Goal: Information Seeking & Learning: Learn about a topic

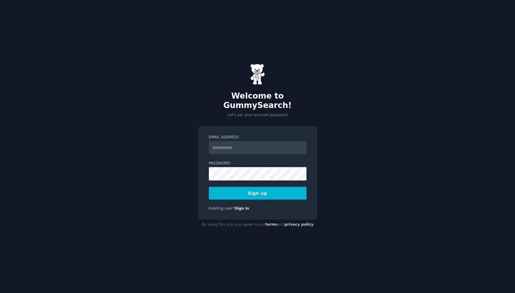
click at [150, 0] on div "Welcome to GummySearch! Let's set your account password Email Address Password …" at bounding box center [257, 146] width 515 height 293
click at [229, 146] on input "Email Address" at bounding box center [258, 147] width 98 height 13
type input "**********"
click at [213, 155] on form "**********" at bounding box center [258, 167] width 98 height 65
click at [250, 191] on button "Sign up" at bounding box center [258, 193] width 98 height 13
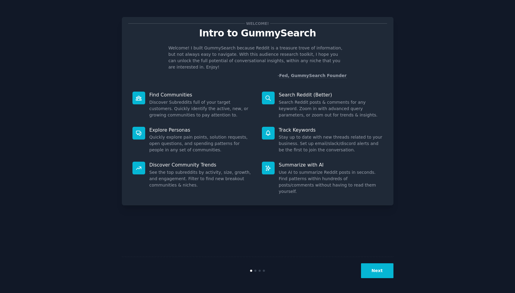
click at [377, 275] on button "Next" at bounding box center [377, 270] width 32 height 15
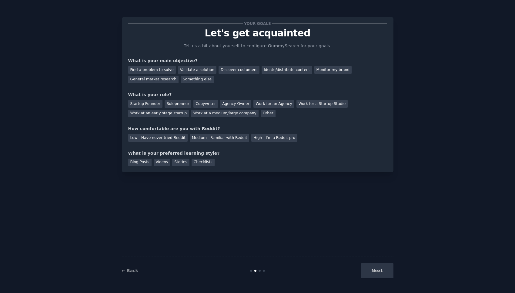
click at [374, 268] on div "Next" at bounding box center [348, 270] width 91 height 15
drag, startPoint x: 192, startPoint y: 62, endPoint x: 141, endPoint y: 61, distance: 50.7
click at [141, 61] on div "What is your main objective?" at bounding box center [257, 61] width 259 height 6
click at [235, 61] on div "What is your main objective?" at bounding box center [257, 61] width 259 height 6
click at [315, 72] on div "Monitor my brand" at bounding box center [333, 70] width 37 height 8
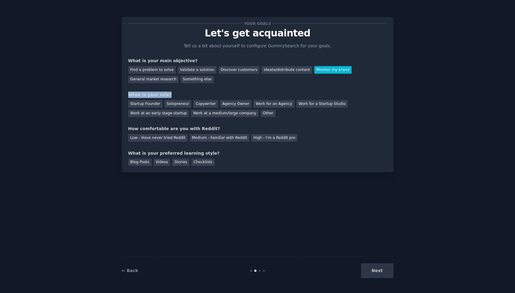
drag, startPoint x: 174, startPoint y: 94, endPoint x: 129, endPoint y: 91, distance: 45.0
click at [129, 91] on div "Your goals Let's get acquainted Tell us a bit about yourself to configure Gummy…" at bounding box center [257, 94] width 259 height 143
click at [146, 124] on div "Your goals Let's get acquainted Tell us a bit about yourself to configure Gummy…" at bounding box center [257, 94] width 259 height 143
click at [201, 105] on div "Copywriter" at bounding box center [206, 104] width 25 height 8
drag, startPoint x: 158, startPoint y: 130, endPoint x: 208, endPoint y: 129, distance: 50.4
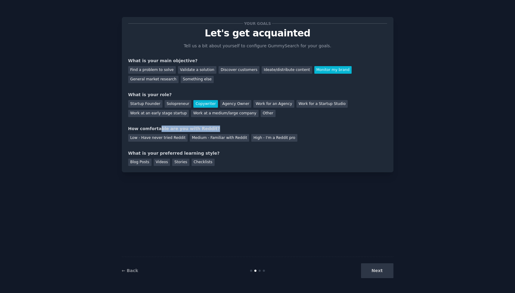
click at [208, 129] on div "How comfortable are you with Reddit?" at bounding box center [257, 129] width 259 height 6
click at [202, 139] on div "Medium - Familiar with Reddit" at bounding box center [219, 138] width 59 height 8
drag, startPoint x: 166, startPoint y: 152, endPoint x: 204, endPoint y: 152, distance: 37.9
click at [204, 152] on div "What is your preferred learning style?" at bounding box center [257, 153] width 259 height 6
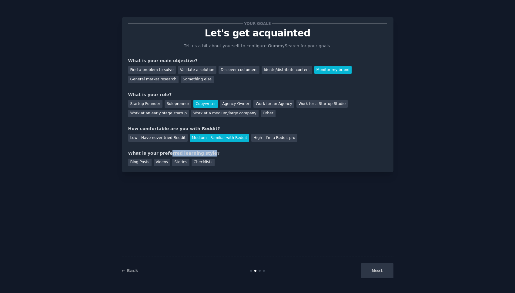
click at [204, 152] on div "What is your preferred learning style?" at bounding box center [257, 153] width 259 height 6
click at [164, 164] on div "Videos" at bounding box center [162, 163] width 17 height 8
click at [175, 162] on div "Stories" at bounding box center [180, 163] width 17 height 8
click at [370, 271] on button "Next" at bounding box center [377, 270] width 32 height 15
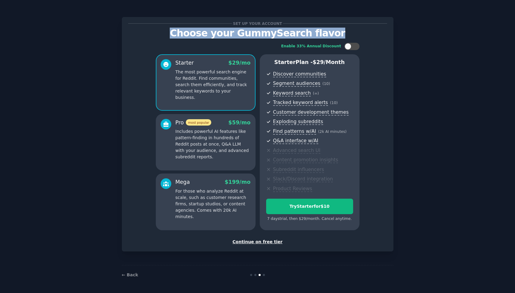
drag, startPoint x: 178, startPoint y: 35, endPoint x: 342, endPoint y: 35, distance: 163.8
click at [342, 35] on p "Choose your GummySearch flavor" at bounding box center [257, 33] width 259 height 11
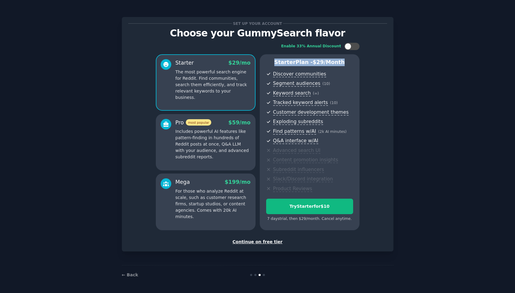
drag, startPoint x: 279, startPoint y: 62, endPoint x: 340, endPoint y: 63, distance: 61.3
click at [340, 63] on p "Starter Plan - $ 29 /month" at bounding box center [309, 63] width 87 height 8
click at [340, 63] on span "$ 29 /month" at bounding box center [329, 62] width 32 height 6
drag, startPoint x: 343, startPoint y: 63, endPoint x: 280, endPoint y: 63, distance: 63.4
click at [280, 63] on p "Starter Plan - $ 29 /month" at bounding box center [309, 63] width 87 height 8
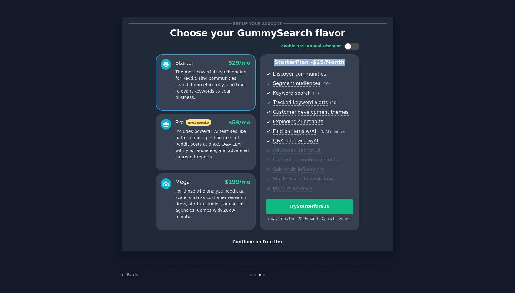
click at [280, 63] on p "Starter Plan - $ 29 /month" at bounding box center [309, 63] width 87 height 8
drag, startPoint x: 278, startPoint y: 63, endPoint x: 341, endPoint y: 62, distance: 63.7
click at [341, 63] on p "Starter Plan - $ 29 /month" at bounding box center [309, 63] width 87 height 8
click at [341, 62] on p "Starter Plan - $ 29 /month" at bounding box center [309, 63] width 87 height 8
click at [249, 242] on div "Continue on free tier" at bounding box center [257, 242] width 259 height 6
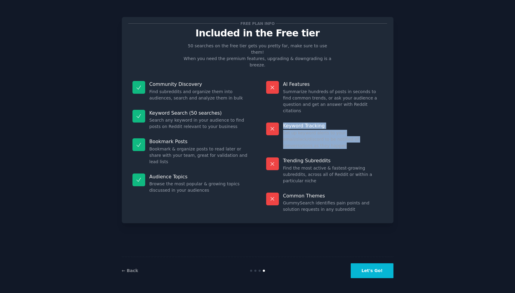
drag, startPoint x: 379, startPoint y: 123, endPoint x: 281, endPoint y: 106, distance: 98.8
click at [281, 118] on div "Keyword Tracking Set up keyword alerts to your email/slack/discord to be notifi…" at bounding box center [324, 135] width 125 height 35
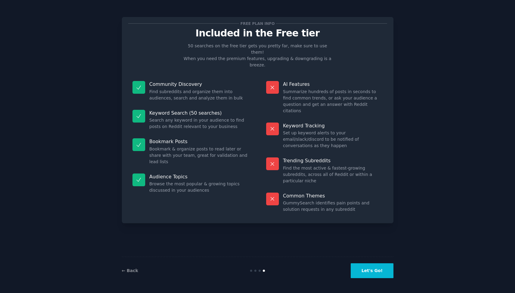
click at [333, 130] on dd "Set up keyword alerts to your email/slack/discord to be notified of conversatio…" at bounding box center [333, 139] width 100 height 19
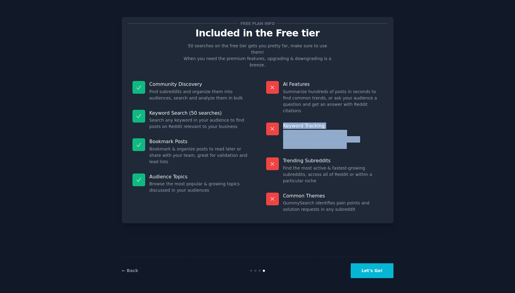
drag, startPoint x: 377, startPoint y: 120, endPoint x: 281, endPoint y: 105, distance: 96.4
click at [281, 118] on div "Keyword Tracking Set up keyword alerts to your email/slack/discord to be notifi…" at bounding box center [324, 135] width 125 height 35
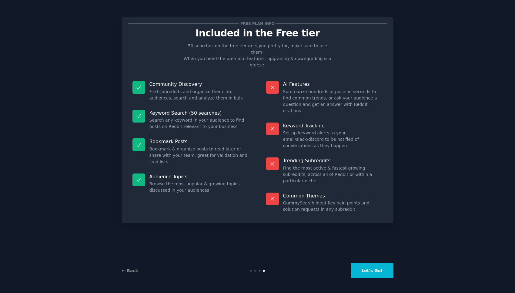
click at [300, 165] on dd "Find the most active & fastest-growing subreddits, across all of Reddit or with…" at bounding box center [333, 174] width 100 height 19
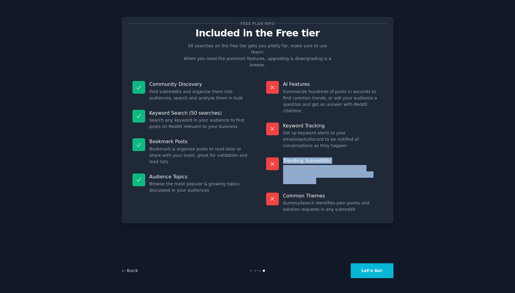
drag, startPoint x: 282, startPoint y: 135, endPoint x: 376, endPoint y: 149, distance: 94.2
click at [376, 153] on div "Trending Subreddits Find the most active & fastest-growing subreddits, across a…" at bounding box center [324, 170] width 125 height 35
click at [376, 165] on dd "Find the most active & fastest-growing subreddits, across all of Reddit or with…" at bounding box center [333, 174] width 100 height 19
drag, startPoint x: 379, startPoint y: 149, endPoint x: 283, endPoint y: 135, distance: 96.3
click at [283, 153] on div "Trending Subreddits Find the most active & fastest-growing subreddits, across a…" at bounding box center [324, 170] width 125 height 35
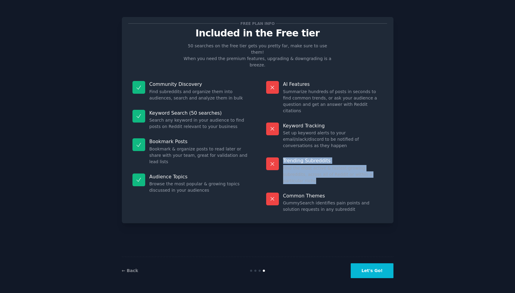
click at [290, 165] on dd "Find the most active & fastest-growing subreddits, across all of Reddit or with…" at bounding box center [333, 174] width 100 height 19
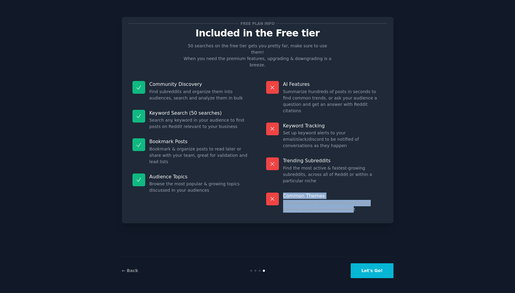
drag, startPoint x: 283, startPoint y: 161, endPoint x: 333, endPoint y: 180, distance: 54.2
click at [333, 188] on div "Common Themes GummySearch identifies pain points and solution requests in any s…" at bounding box center [324, 202] width 125 height 29
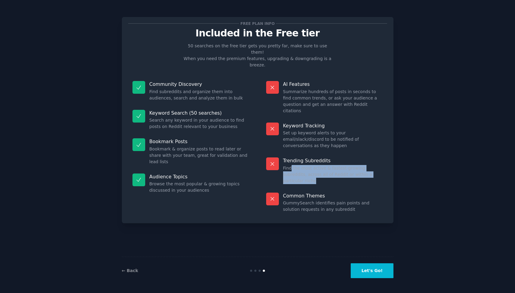
drag, startPoint x: 377, startPoint y: 149, endPoint x: 289, endPoint y: 143, distance: 88.2
click at [289, 165] on dd "Find the most active & fastest-growing subreddits, across all of Reddit or with…" at bounding box center [333, 174] width 100 height 19
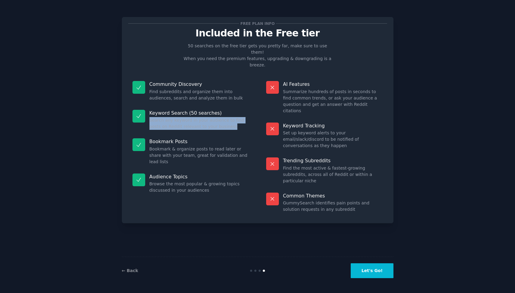
drag, startPoint x: 146, startPoint y: 107, endPoint x: 222, endPoint y: 115, distance: 76.8
click at [222, 115] on div "Keyword Search (50 searches) Search any keyword in your audience to find posts …" at bounding box center [190, 120] width 125 height 29
click at [222, 117] on dd "Search any keyword in your audience to find posts on Reddit relevant to your bu…" at bounding box center [200, 123] width 100 height 13
drag, startPoint x: 233, startPoint y: 115, endPoint x: 147, endPoint y: 99, distance: 87.1
click at [147, 106] on div "Keyword Search (50 searches) Search any keyword in your audience to find posts …" at bounding box center [190, 120] width 125 height 29
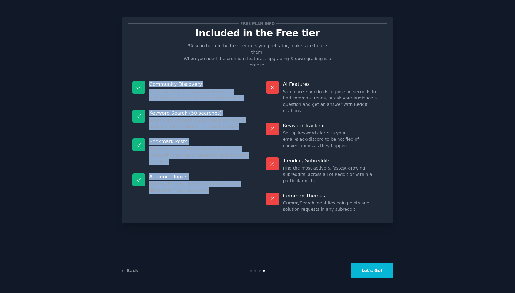
drag, startPoint x: 145, startPoint y: 73, endPoint x: 218, endPoint y: 183, distance: 132.7
click at [218, 184] on dl "Community Discovery Find subreddits and organize them into audiences, search an…" at bounding box center [190, 147] width 125 height 140
click at [370, 272] on button "Let's Go!" at bounding box center [372, 270] width 42 height 15
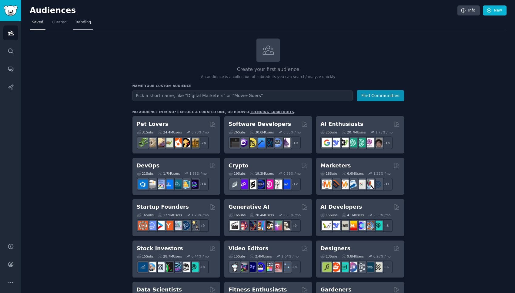
click at [82, 22] on span "Trending" at bounding box center [83, 22] width 16 height 5
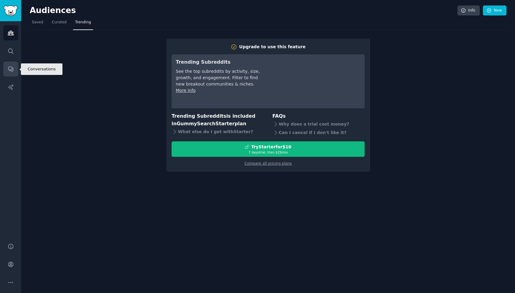
click at [12, 70] on icon "Sidebar" at bounding box center [11, 69] width 6 height 6
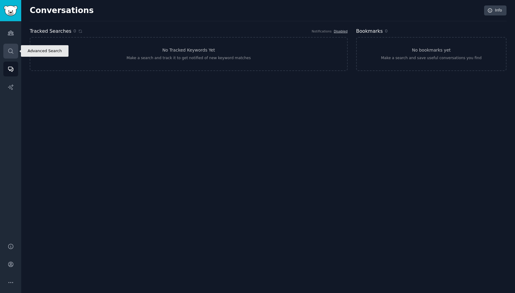
click at [10, 55] on link "Search" at bounding box center [10, 51] width 15 height 15
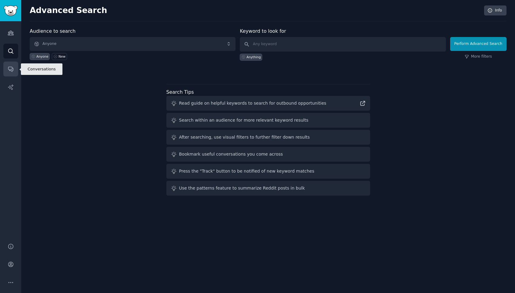
click at [10, 70] on icon "Sidebar" at bounding box center [11, 69] width 6 height 6
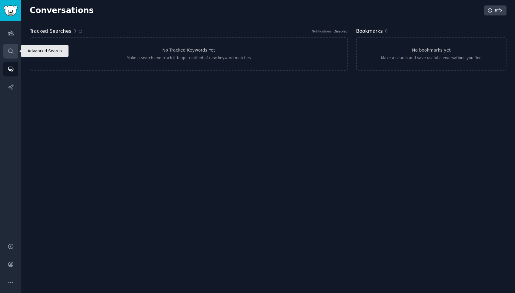
click at [10, 53] on icon "Sidebar" at bounding box center [11, 51] width 6 height 6
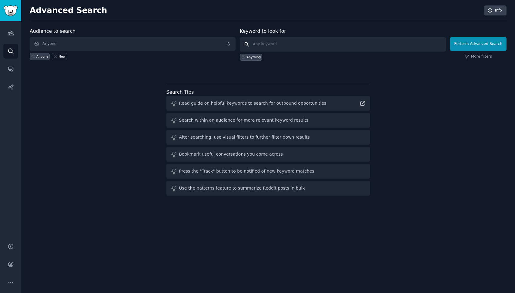
click at [264, 43] on input "text" at bounding box center [343, 44] width 206 height 15
type input "ь"
type input "m"
type input "kommo"
click at [469, 48] on button "Perform Advanced Search" at bounding box center [479, 44] width 56 height 14
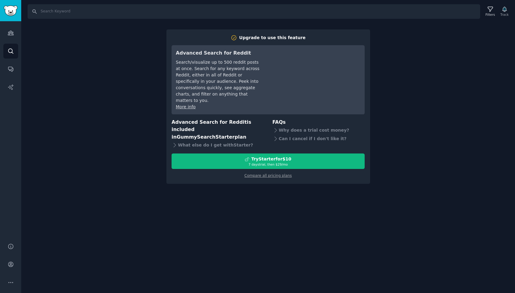
drag, startPoint x: 171, startPoint y: 114, endPoint x: 249, endPoint y: 125, distance: 78.7
click at [249, 125] on div "Upgrade to use this feature Advanced Search for Reddit Search/visualize up to 5…" at bounding box center [269, 106] width 204 height 155
click at [249, 125] on h3 "Advanced Search for Reddit is included in GummySearch Starter plan" at bounding box center [218, 130] width 93 height 22
drag, startPoint x: 343, startPoint y: 133, endPoint x: 278, endPoint y: 124, distance: 66.5
click at [278, 124] on div "FAQs Why does a trial cost money? Can I cancel if I don't like it?" at bounding box center [319, 134] width 93 height 31
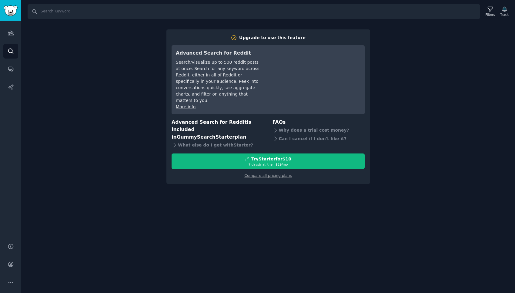
click at [269, 119] on div "Advanced Search for Reddit is included in GummySearch Starter plan What else do…" at bounding box center [268, 134] width 193 height 31
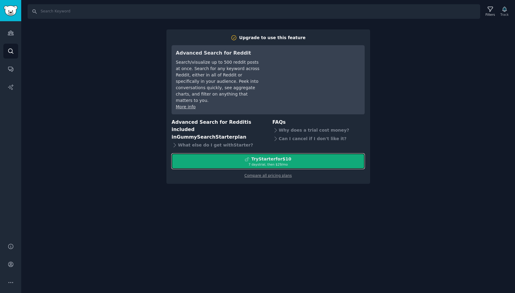
click at [261, 162] on div "7 days trial, then $ 29 /mo" at bounding box center [268, 164] width 193 height 4
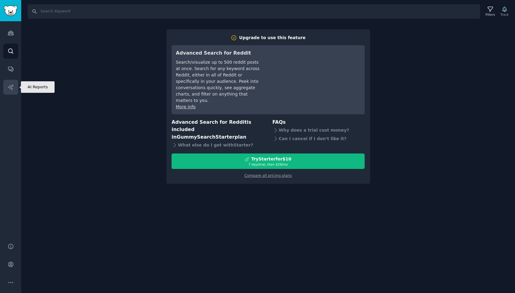
click at [13, 87] on icon "Sidebar" at bounding box center [11, 87] width 6 height 6
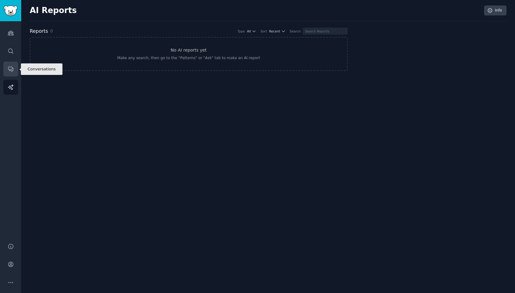
click at [12, 73] on link "Conversations" at bounding box center [10, 69] width 15 height 15
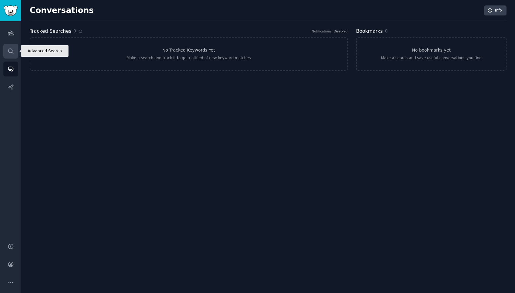
click at [14, 49] on link "Search" at bounding box center [10, 51] width 15 height 15
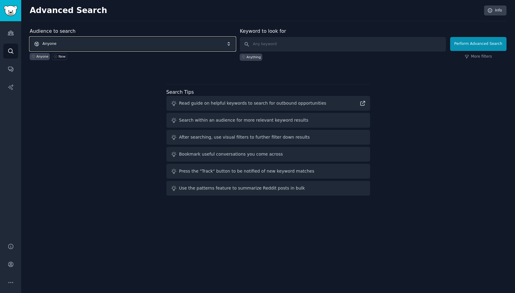
click at [125, 46] on span "Anyone" at bounding box center [133, 44] width 206 height 14
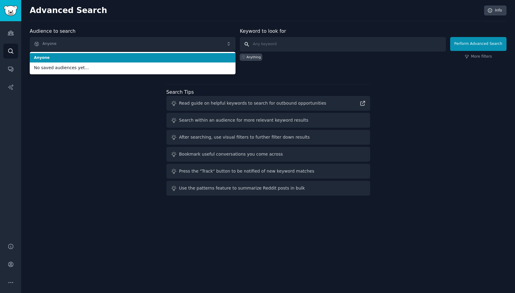
click at [270, 49] on input "text" at bounding box center [343, 44] width 206 height 15
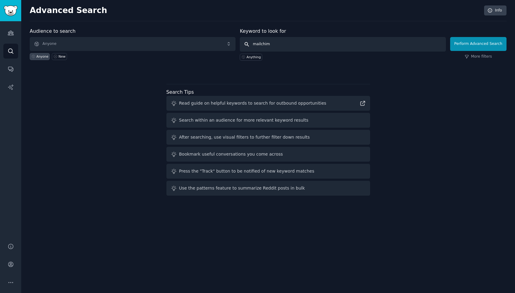
type input "mailchimp"
click button "Perform Advanced Search" at bounding box center [479, 44] width 56 height 14
click at [323, 48] on input "text" at bounding box center [343, 44] width 206 height 15
type input "mailchimp"
click button "Perform Advanced Search" at bounding box center [479, 44] width 56 height 14
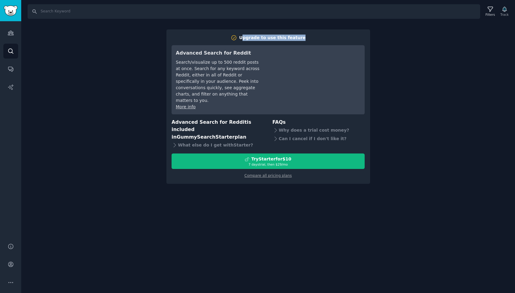
drag, startPoint x: 246, startPoint y: 35, endPoint x: 302, endPoint y: 39, distance: 55.9
click at [302, 39] on h2 "Upgrade to use this feature" at bounding box center [268, 38] width 193 height 6
drag, startPoint x: 308, startPoint y: 39, endPoint x: 244, endPoint y: 36, distance: 64.1
click at [244, 36] on h2 "Upgrade to use this feature" at bounding box center [268, 38] width 193 height 6
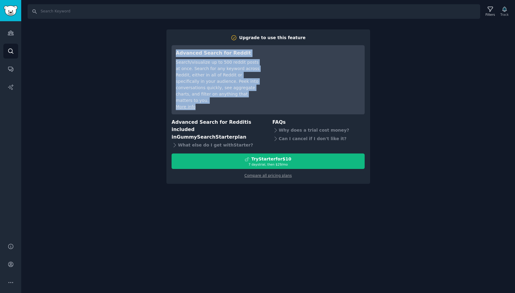
drag, startPoint x: 177, startPoint y: 51, endPoint x: 198, endPoint y: 106, distance: 58.7
click at [198, 106] on div "Advanced Search for Reddit Search/visualize up to 500 reddit posts at once. Sea…" at bounding box center [268, 79] width 193 height 69
click at [12, 36] on icon "Sidebar" at bounding box center [11, 33] width 6 height 6
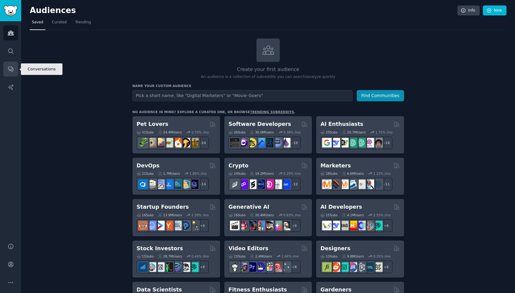
click at [5, 69] on link "Conversations" at bounding box center [10, 69] width 15 height 15
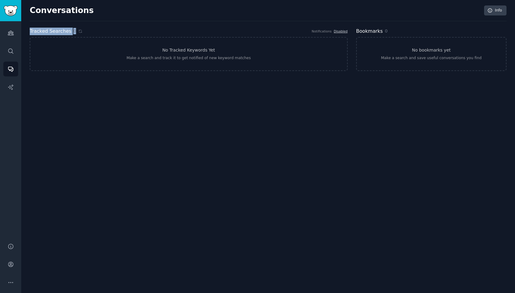
drag, startPoint x: 30, startPoint y: 30, endPoint x: 73, endPoint y: 30, distance: 42.8
click at [73, 30] on div "Tracked Searches 0 Notifications Disabled" at bounding box center [189, 32] width 318 height 8
click at [232, 28] on div "Tracked Searches 0 Notifications Disabled" at bounding box center [189, 32] width 318 height 8
click at [179, 147] on div "Conversations Info Tracked Searches 0 Notifications Disabled No Tracked Keyword…" at bounding box center [268, 146] width 494 height 293
click at [14, 34] on link "Audiences" at bounding box center [10, 32] width 15 height 15
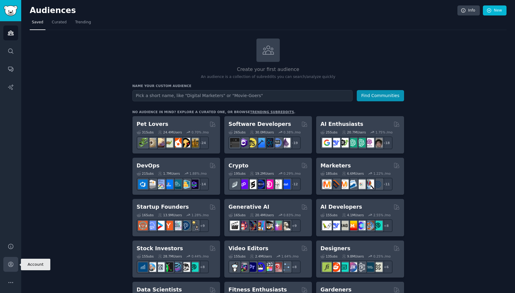
click at [6, 264] on link "Account" at bounding box center [10, 264] width 15 height 15
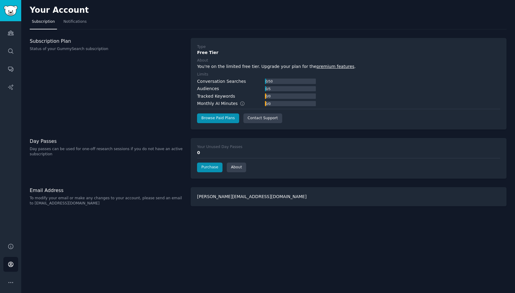
click at [9, 254] on div "Help Account More" at bounding box center [10, 264] width 21 height 57
click at [10, 248] on icon "Sidebar" at bounding box center [10, 246] width 5 height 5
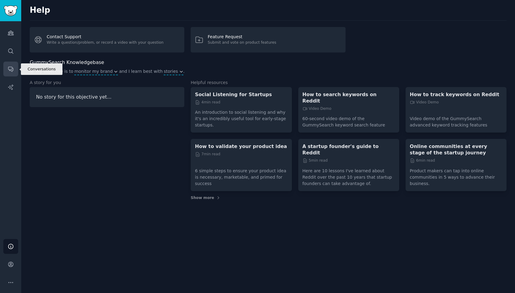
click at [9, 76] on link "Conversations" at bounding box center [10, 69] width 15 height 15
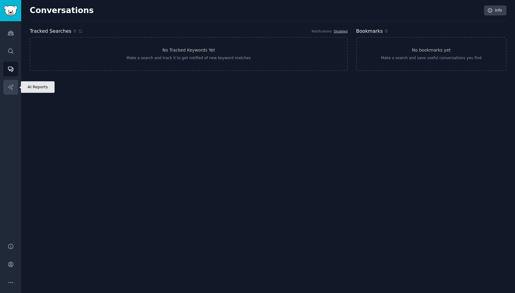
click at [9, 89] on icon "Sidebar" at bounding box center [11, 87] width 6 height 6
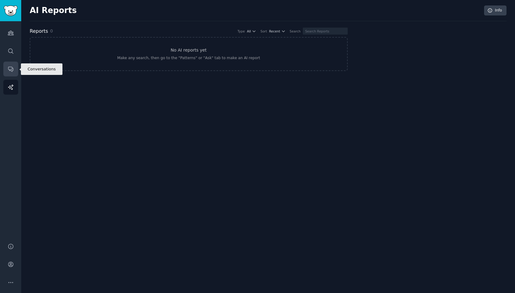
click at [8, 67] on icon "Sidebar" at bounding box center [11, 69] width 6 height 6
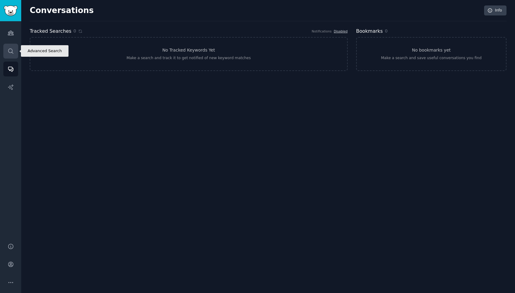
click at [8, 56] on link "Search" at bounding box center [10, 51] width 15 height 15
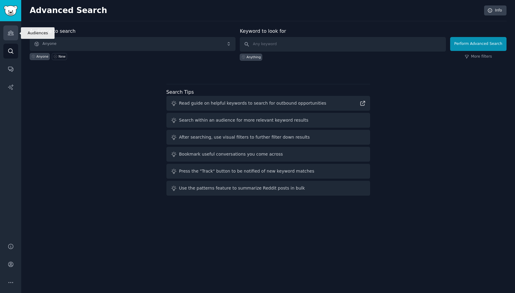
click at [12, 40] on link "Audiences" at bounding box center [10, 32] width 15 height 15
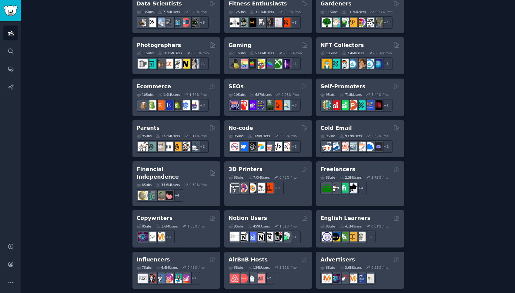
scroll to position [407, 0]
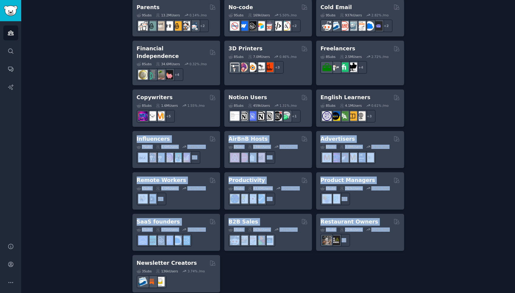
drag, startPoint x: 404, startPoint y: 256, endPoint x: 118, endPoint y: 131, distance: 311.8
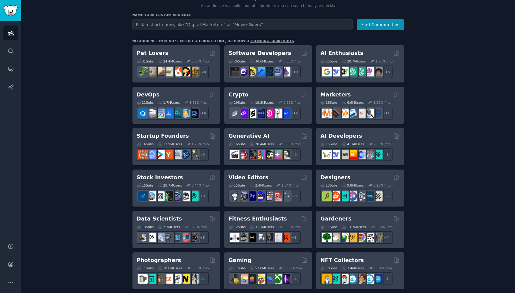
scroll to position [48, 0]
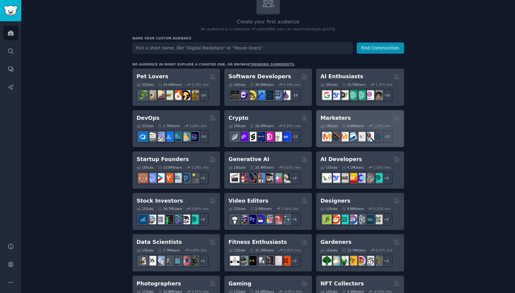
click at [330, 120] on h2 "Marketers" at bounding box center [336, 118] width 30 height 8
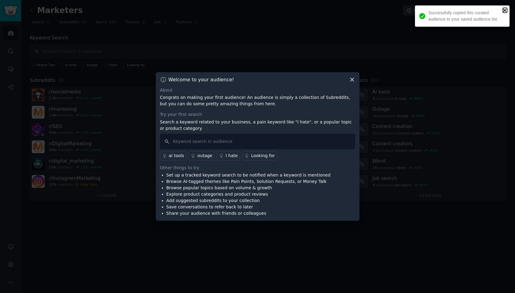
click at [505, 11] on icon "close" at bounding box center [505, 10] width 4 height 5
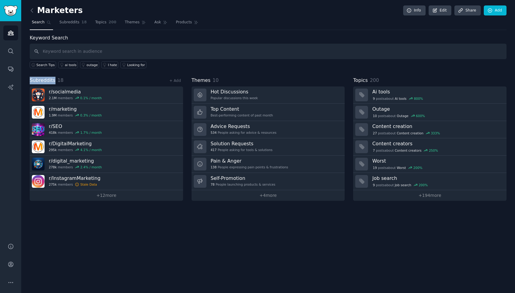
drag, startPoint x: 30, startPoint y: 80, endPoint x: 53, endPoint y: 81, distance: 23.4
click at [53, 81] on span "Subreddits" at bounding box center [43, 81] width 26 height 8
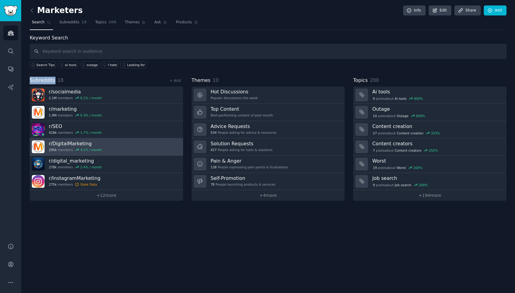
click at [73, 144] on h3 "r/ DigitalMarketing" at bounding box center [75, 143] width 53 height 6
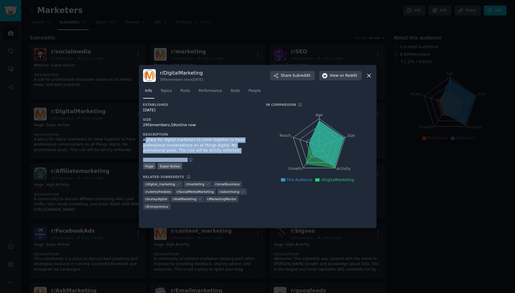
drag, startPoint x: 145, startPoint y: 141, endPoint x: 214, endPoint y: 154, distance: 70.0
click at [214, 154] on div "Established 09/01/2010 Size 295k members, 59 online now Description A place for…" at bounding box center [200, 159] width 115 height 112
drag, startPoint x: 219, startPoint y: 152, endPoint x: 145, endPoint y: 141, distance: 74.8
click at [145, 141] on div "A place for digital marketers to come together to have professional conversatio…" at bounding box center [200, 145] width 115 height 16
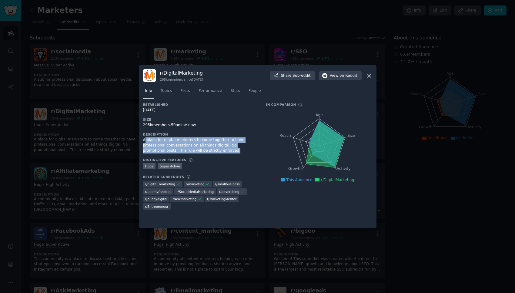
click at [145, 141] on div "A place for digital marketers to come together to have professional conversatio…" at bounding box center [200, 145] width 115 height 16
drag, startPoint x: 145, startPoint y: 141, endPoint x: 212, endPoint y: 152, distance: 68.5
click at [212, 152] on div "A place for digital marketers to come together to have professional conversatio…" at bounding box center [200, 145] width 115 height 16
drag, startPoint x: 220, startPoint y: 152, endPoint x: 144, endPoint y: 142, distance: 77.4
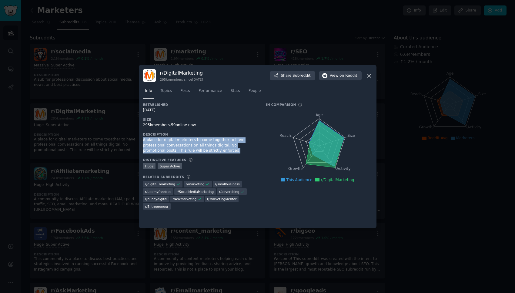
click at [144, 142] on div "A place for digital marketers to come together to have professional conversatio…" at bounding box center [200, 145] width 115 height 16
drag, startPoint x: 160, startPoint y: 72, endPoint x: 214, endPoint y: 79, distance: 54.5
click at [214, 79] on div "r/ DigitalMarketing 295k members since 09/01/2010 Share Subreddit View on Reddit" at bounding box center [257, 75] width 229 height 13
click at [370, 77] on icon at bounding box center [369, 76] width 6 height 6
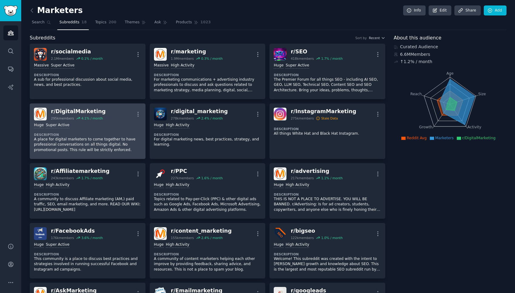
click at [50, 151] on p "A place for digital marketers to come together to have professional conversatio…" at bounding box center [87, 145] width 107 height 16
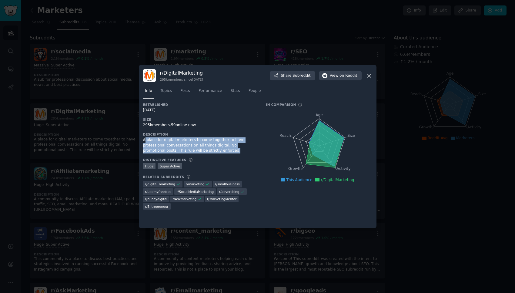
drag, startPoint x: 146, startPoint y: 140, endPoint x: 214, endPoint y: 150, distance: 68.9
click at [214, 150] on div "A place for digital marketers to come together to have professional conversatio…" at bounding box center [200, 145] width 115 height 16
drag, startPoint x: 222, startPoint y: 150, endPoint x: 157, endPoint y: 143, distance: 65.6
click at [157, 143] on div "A place for digital marketers to come together to have professional conversatio…" at bounding box center [200, 145] width 115 height 16
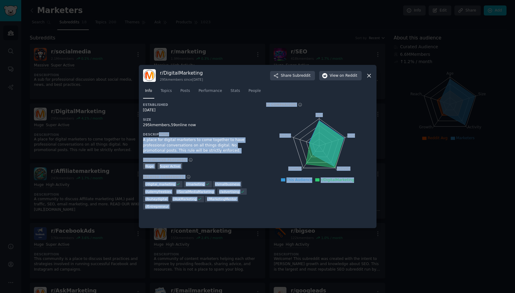
drag, startPoint x: 358, startPoint y: 181, endPoint x: 157, endPoint y: 136, distance: 205.4
click at [157, 136] on div "Established 09/01/2010 Size 295k members, 59 online now Description A place for…" at bounding box center [257, 159] width 229 height 112
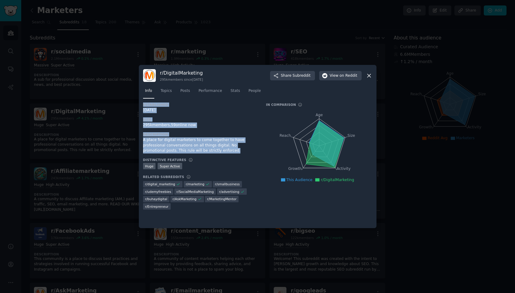
drag, startPoint x: 144, startPoint y: 106, endPoint x: 218, endPoint y: 153, distance: 88.2
click at [218, 153] on div "Established 09/01/2010 Size 295k members, 59 online now Description A place for…" at bounding box center [200, 159] width 115 height 112
click at [218, 153] on div "A place for digital marketers to come together to have professional conversatio…" at bounding box center [200, 145] width 115 height 16
drag, startPoint x: 231, startPoint y: 153, endPoint x: 143, endPoint y: 135, distance: 90.7
click at [143, 135] on div "r/ DigitalMarketing 295k members since 09/01/2010 Share Subreddit View on Reddi…" at bounding box center [258, 146] width 238 height 163
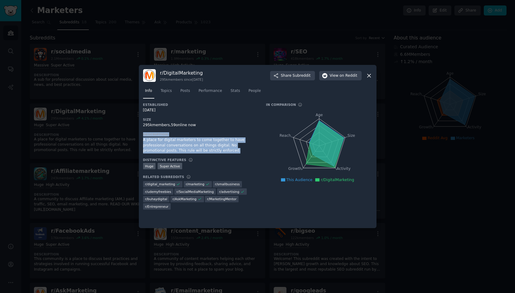
click at [173, 147] on div "A place for digital marketers to come together to have professional conversatio…" at bounding box center [200, 145] width 115 height 16
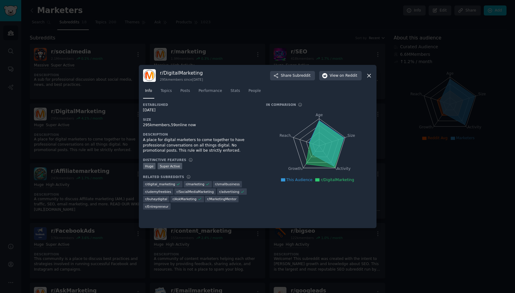
drag, startPoint x: 143, startPoint y: 121, endPoint x: 199, endPoint y: 124, distance: 56.2
click at [199, 123] on div "Size 295k members, 59 online now" at bounding box center [200, 122] width 115 height 11
drag, startPoint x: 199, startPoint y: 126, endPoint x: 142, endPoint y: 120, distance: 57.9
click at [142, 120] on div "r/ DigitalMarketing 295k members since 09/01/2010 Share Subreddit View on Reddi…" at bounding box center [258, 146] width 238 height 163
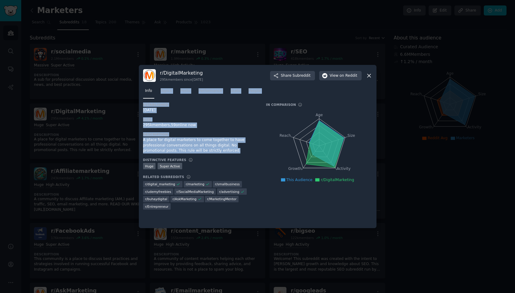
drag, startPoint x: 142, startPoint y: 102, endPoint x: 214, endPoint y: 152, distance: 88.1
click at [214, 152] on div "r/ DigitalMarketing 295k members since 09/01/2010 Share Subreddit View on Reddi…" at bounding box center [258, 146] width 238 height 163
click at [214, 152] on div "A place for digital marketers to come together to have professional conversatio…" at bounding box center [200, 145] width 115 height 16
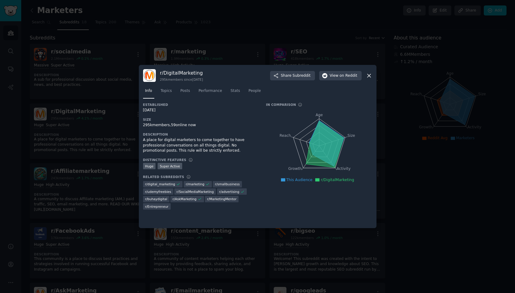
click at [369, 74] on icon at bounding box center [369, 76] width 6 height 6
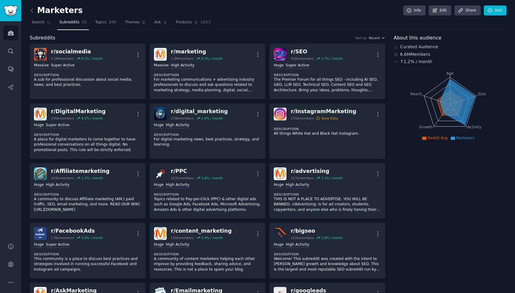
drag, startPoint x: 38, startPoint y: 9, endPoint x: 75, endPoint y: 10, distance: 37.0
click at [75, 10] on div "Marketers Info Edit Share Add" at bounding box center [268, 11] width 477 height 12
